Goal: Find specific page/section: Find specific page/section

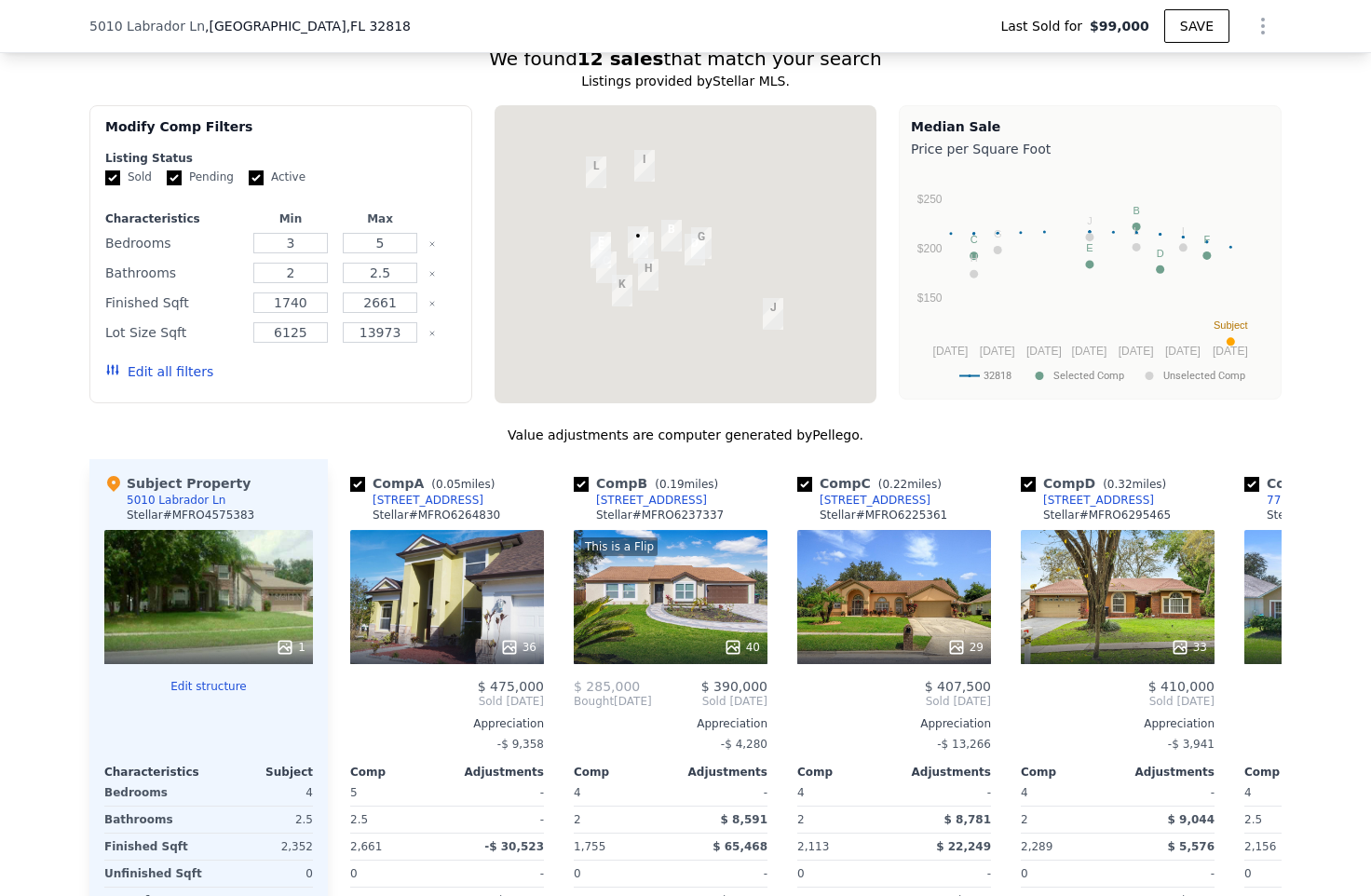
scroll to position [1791, 0]
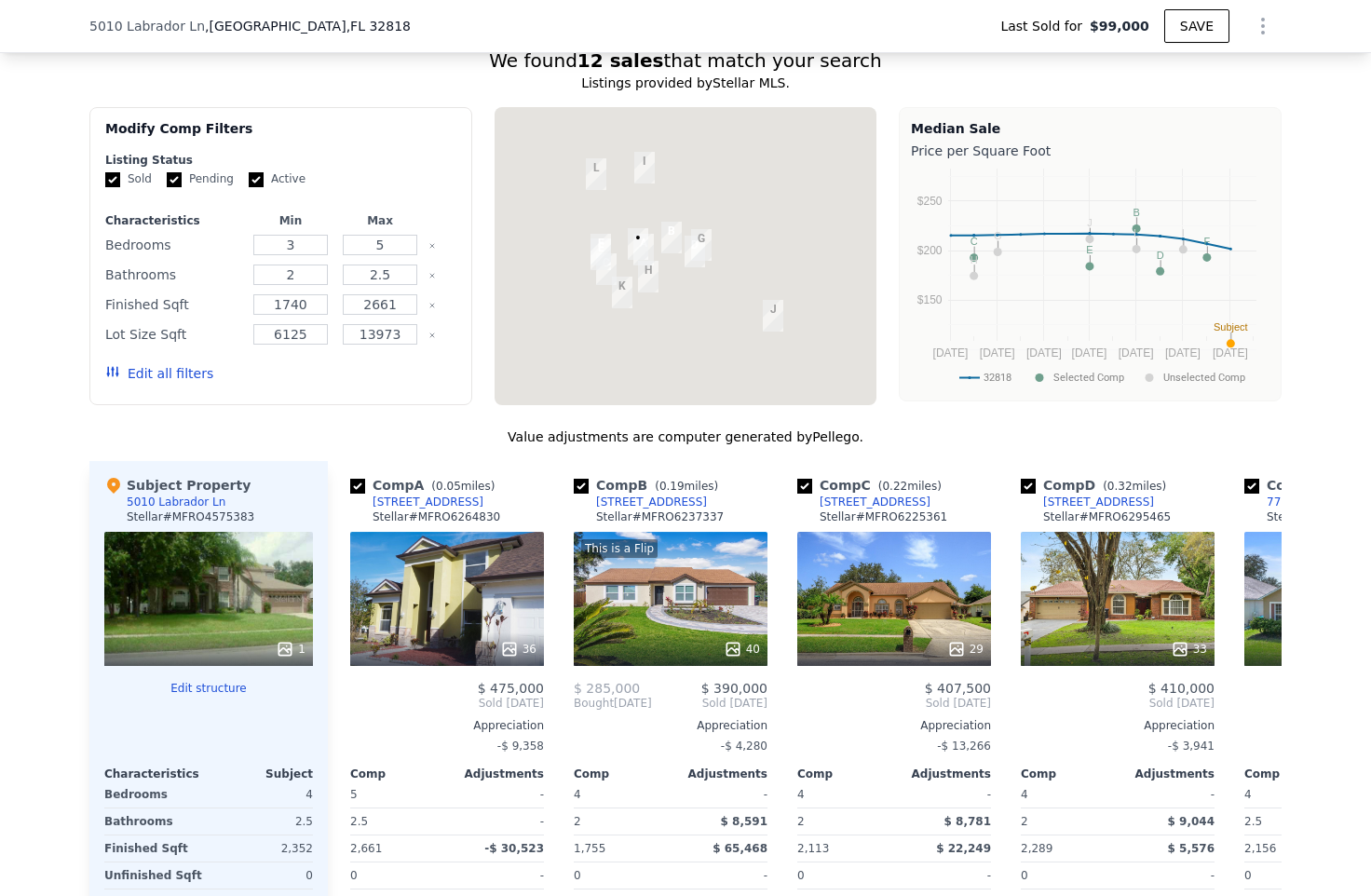
click at [698, 278] on div at bounding box center [685, 255] width 382 height 298
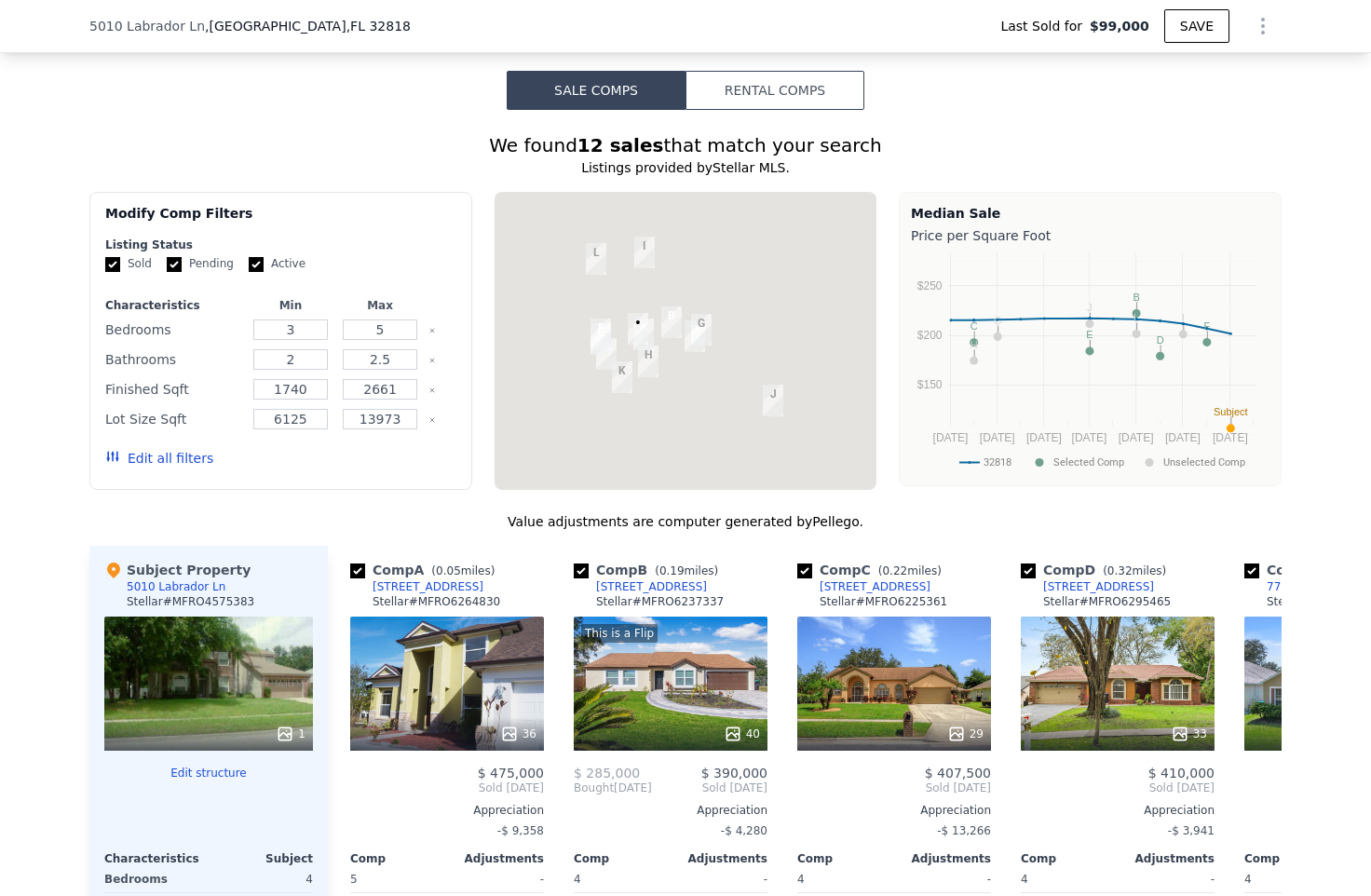
scroll to position [1704, 0]
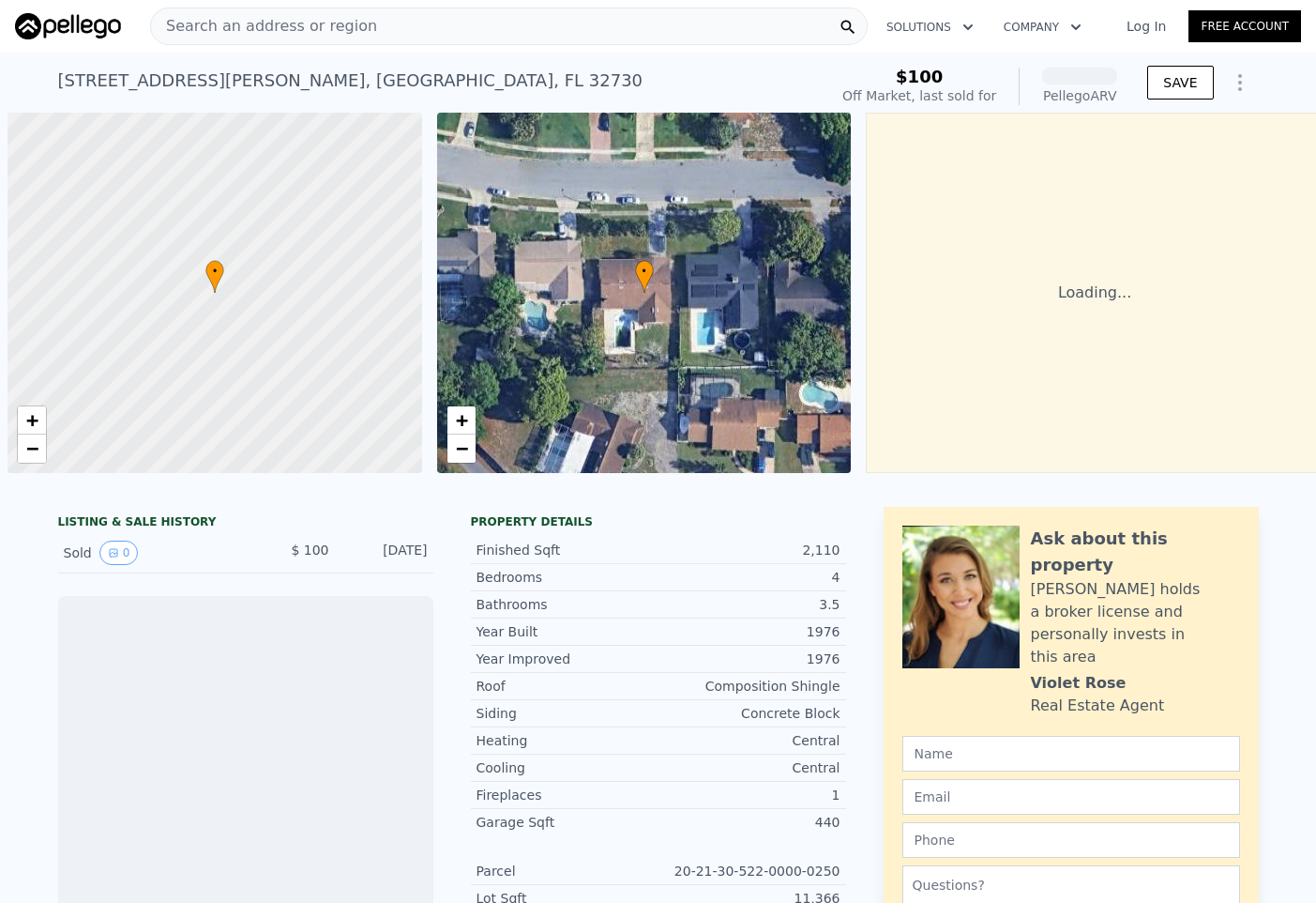
scroll to position [0, 8]
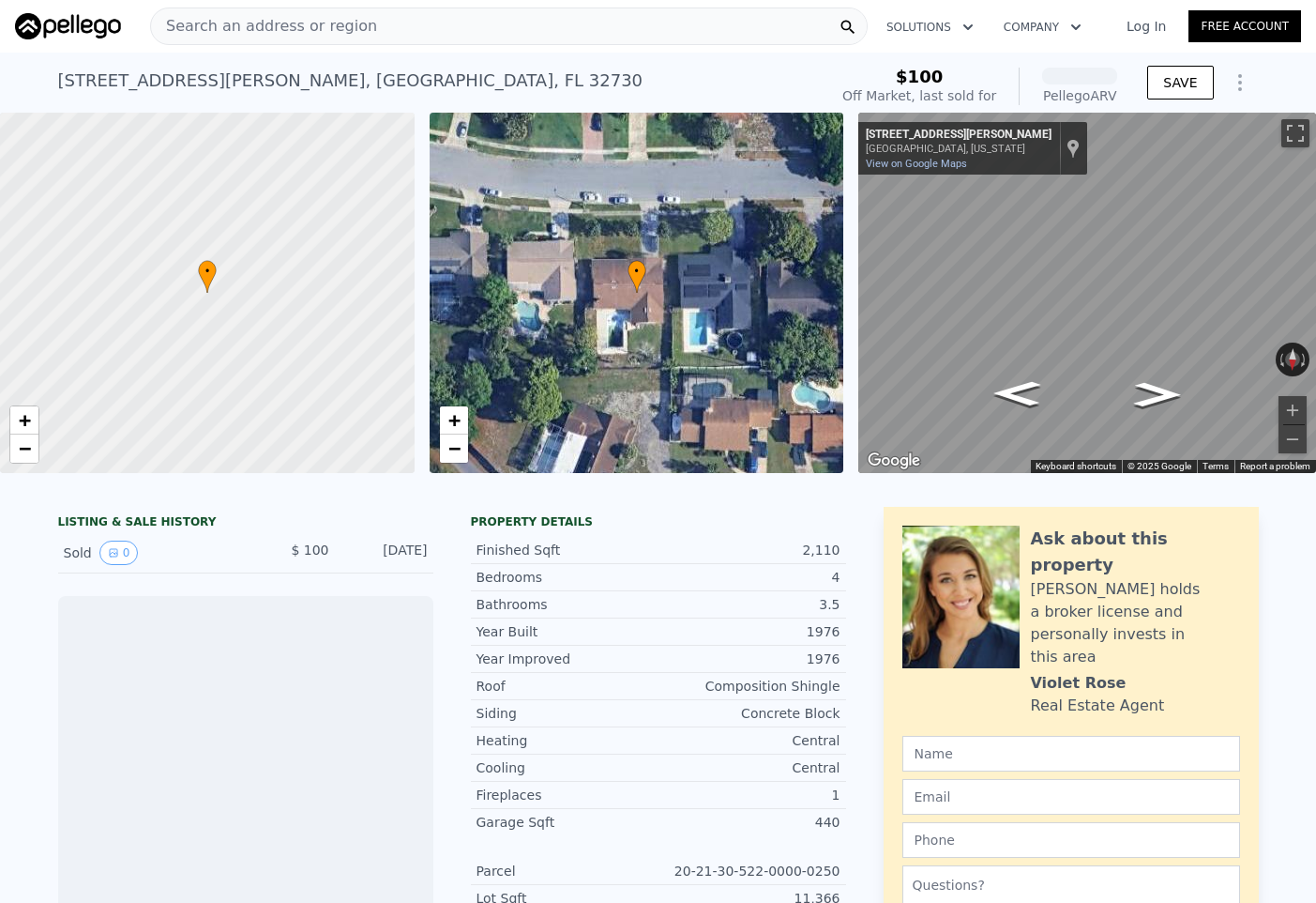
click at [82, 28] on img at bounding box center [67, 26] width 106 height 26
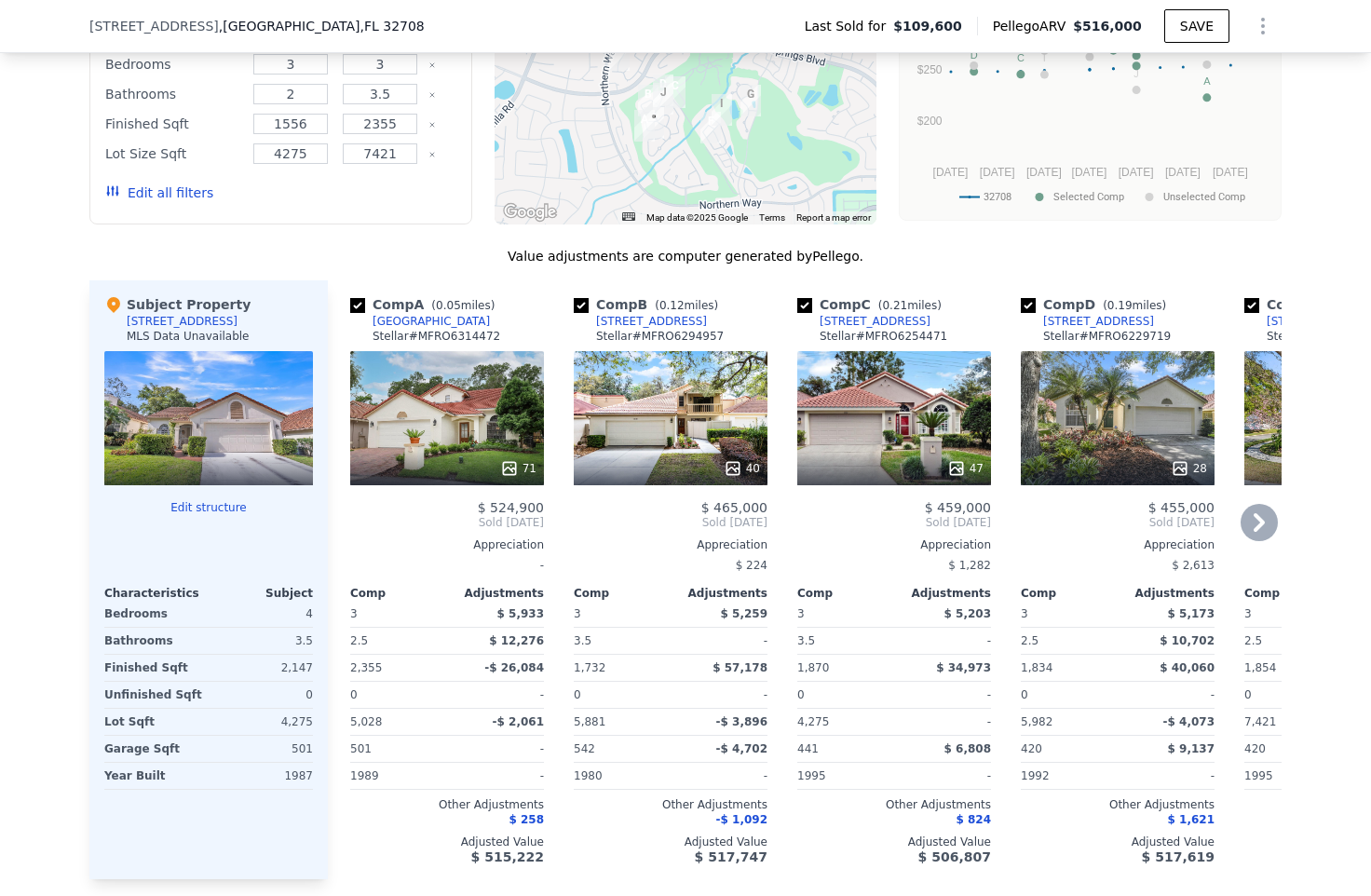
scroll to position [1628, 0]
click at [512, 464] on icon at bounding box center [509, 467] width 18 height 18
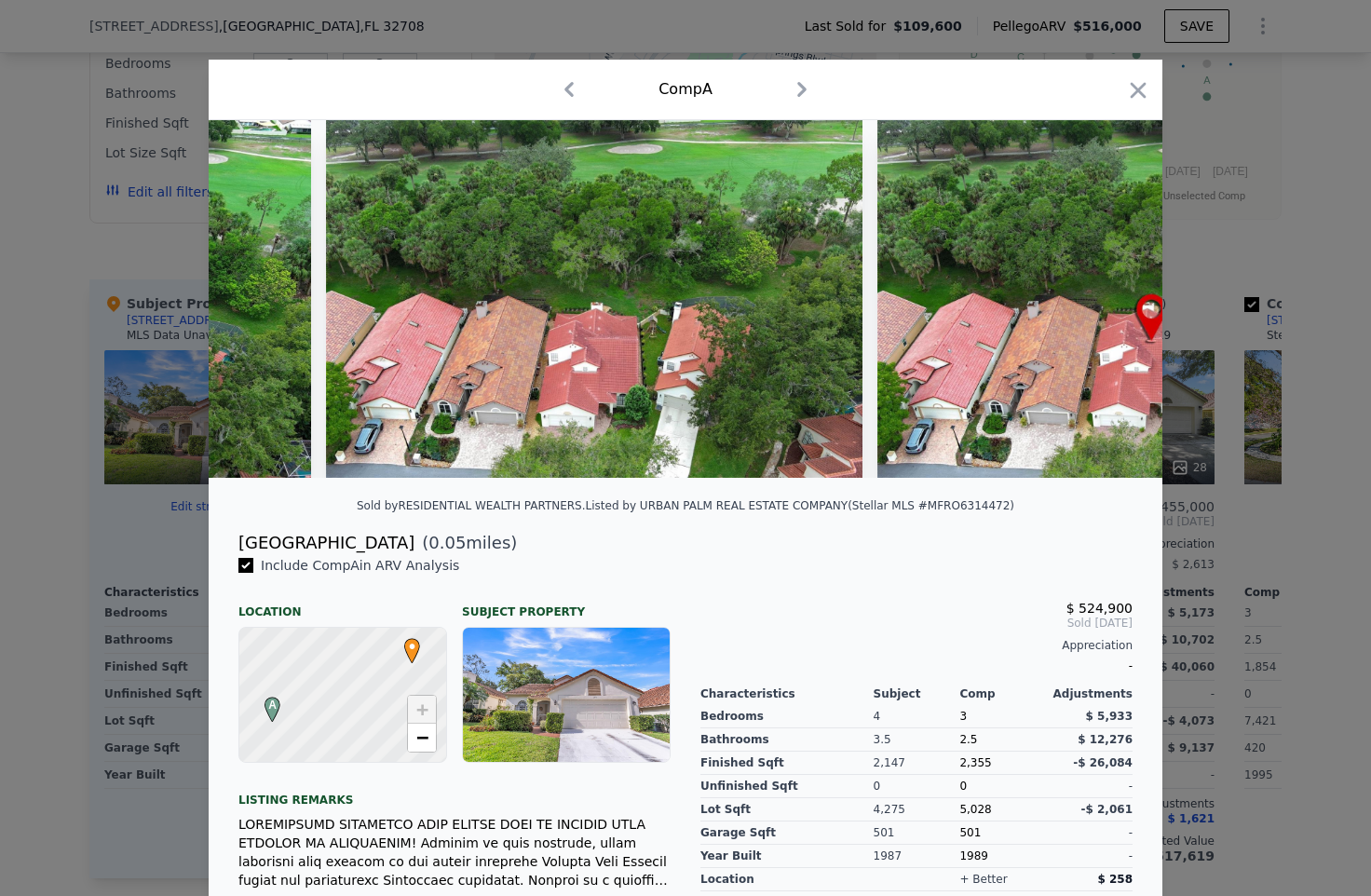
scroll to position [0, 30840]
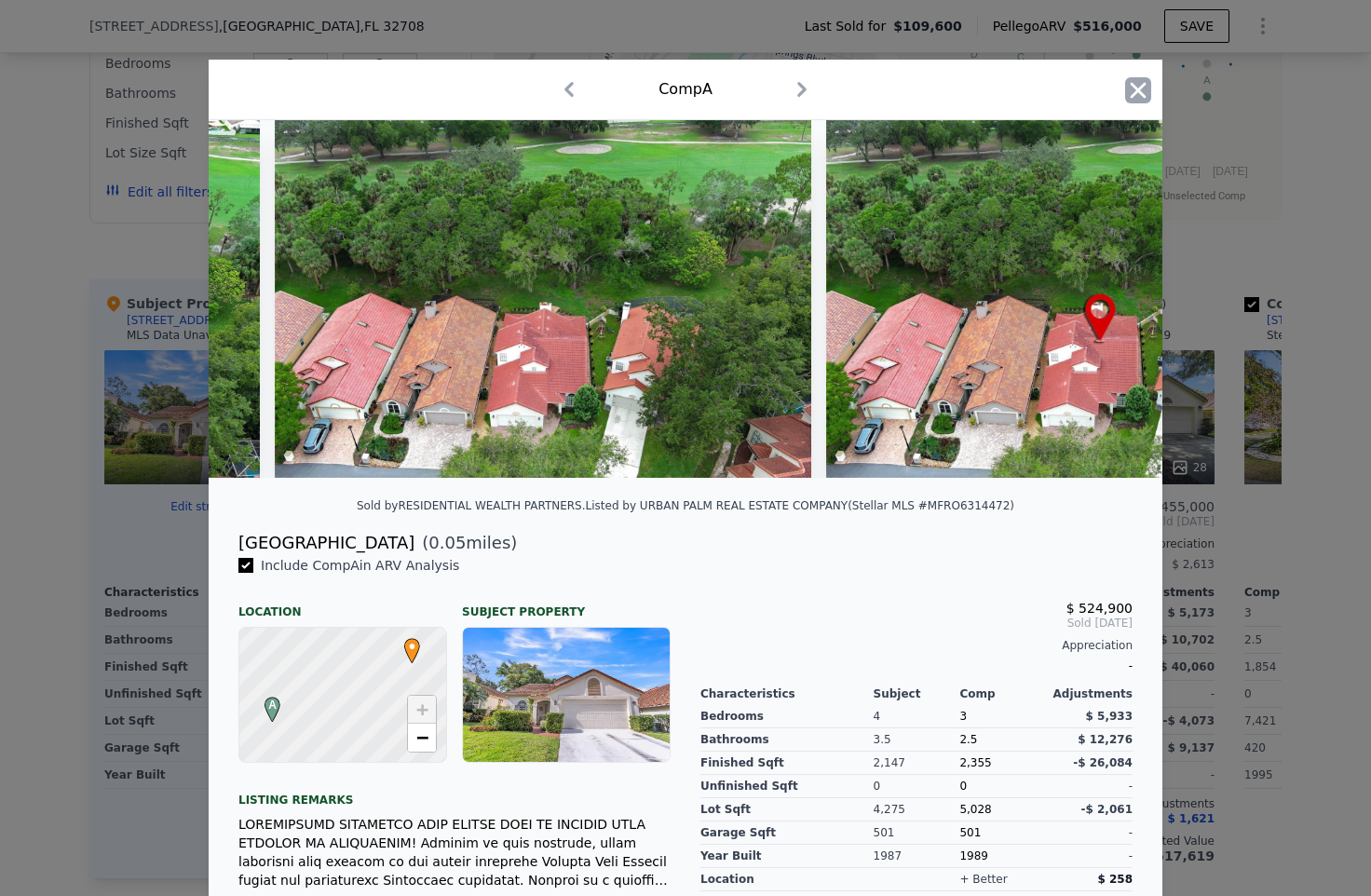
click at [1138, 96] on icon "button" at bounding box center [1138, 90] width 26 height 26
